Goal: Find contact information: Find contact information

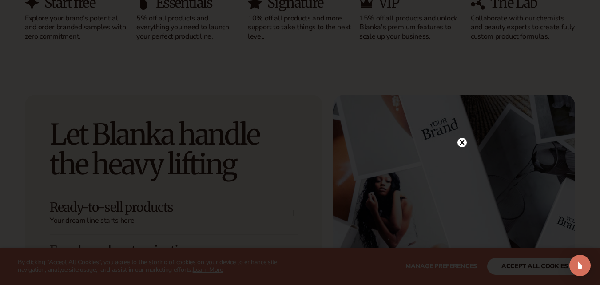
scroll to position [1111, 0]
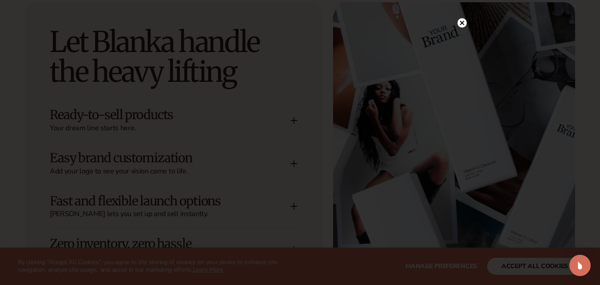
click at [460, 23] on circle at bounding box center [462, 22] width 9 height 9
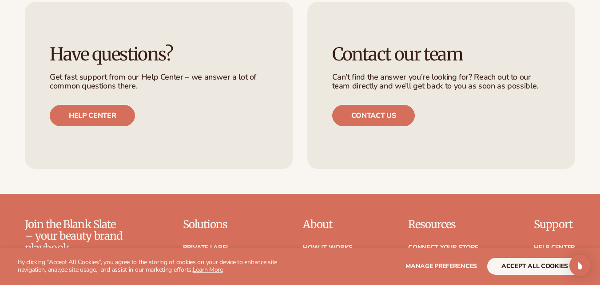
scroll to position [3509, 0]
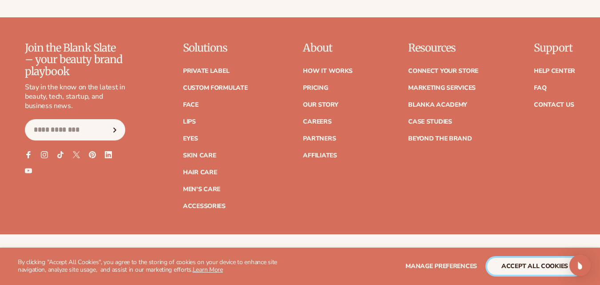
click at [504, 261] on button "accept all cookies" at bounding box center [534, 266] width 95 height 17
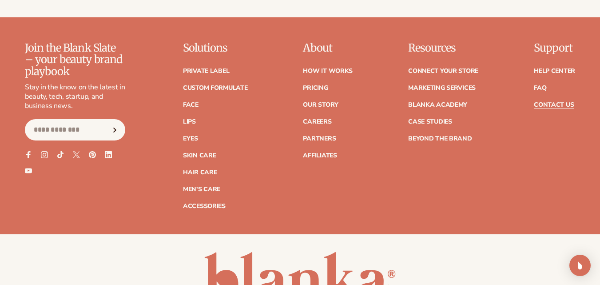
click at [541, 102] on link "Contact Us" at bounding box center [554, 105] width 40 height 6
